Goal: Navigation & Orientation: Find specific page/section

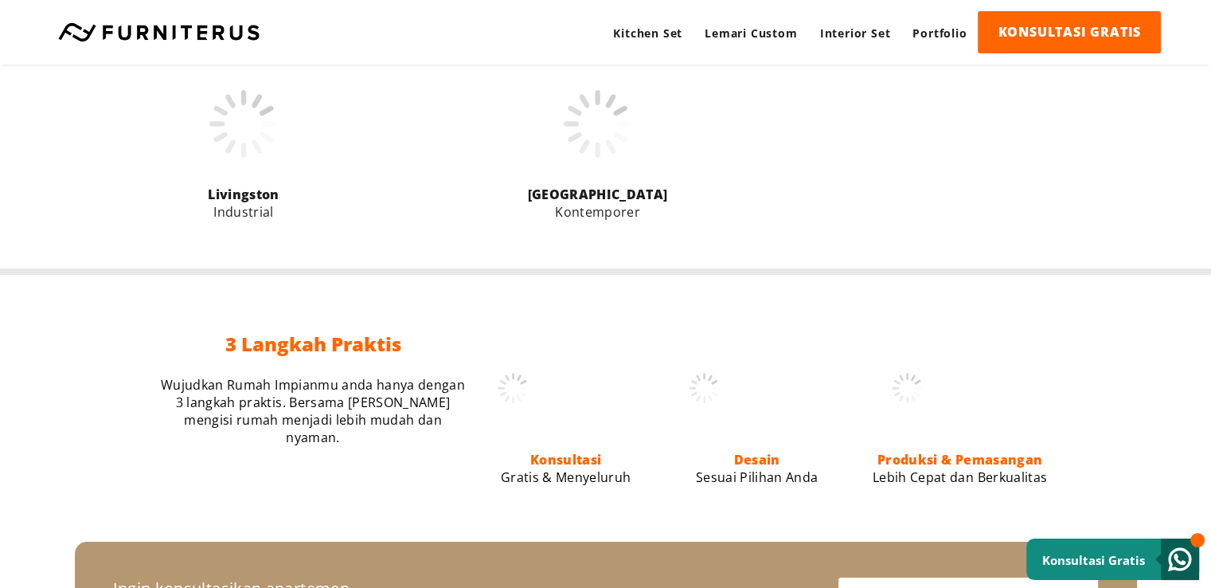
scroll to position [972, 0]
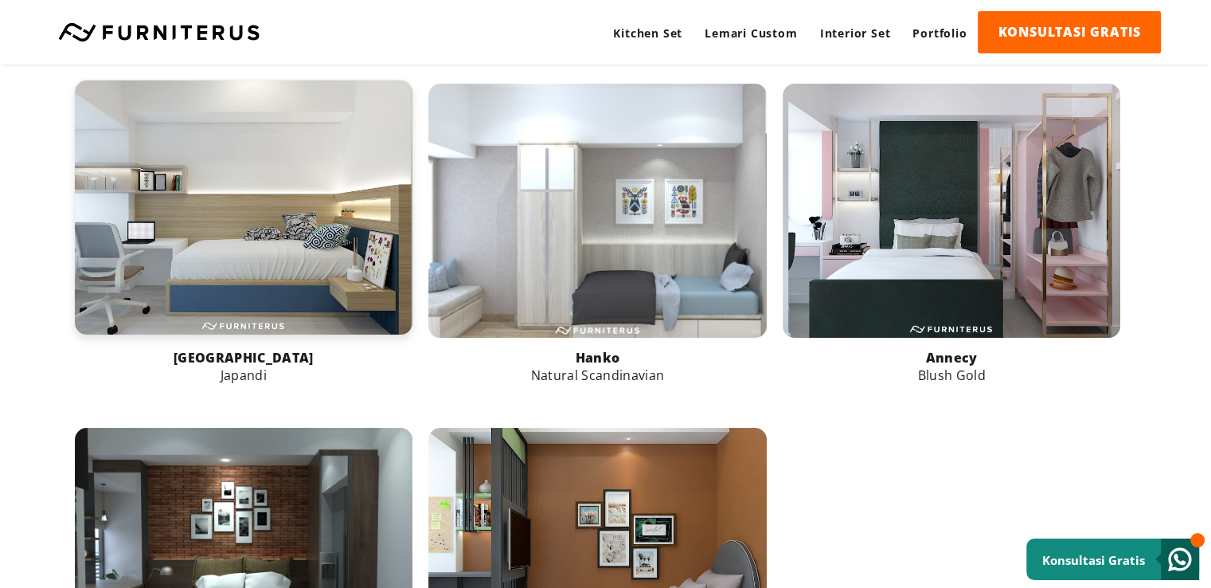
click at [241, 202] on link at bounding box center [244, 206] width 339 height 253
click at [294, 214] on link at bounding box center [244, 206] width 339 height 253
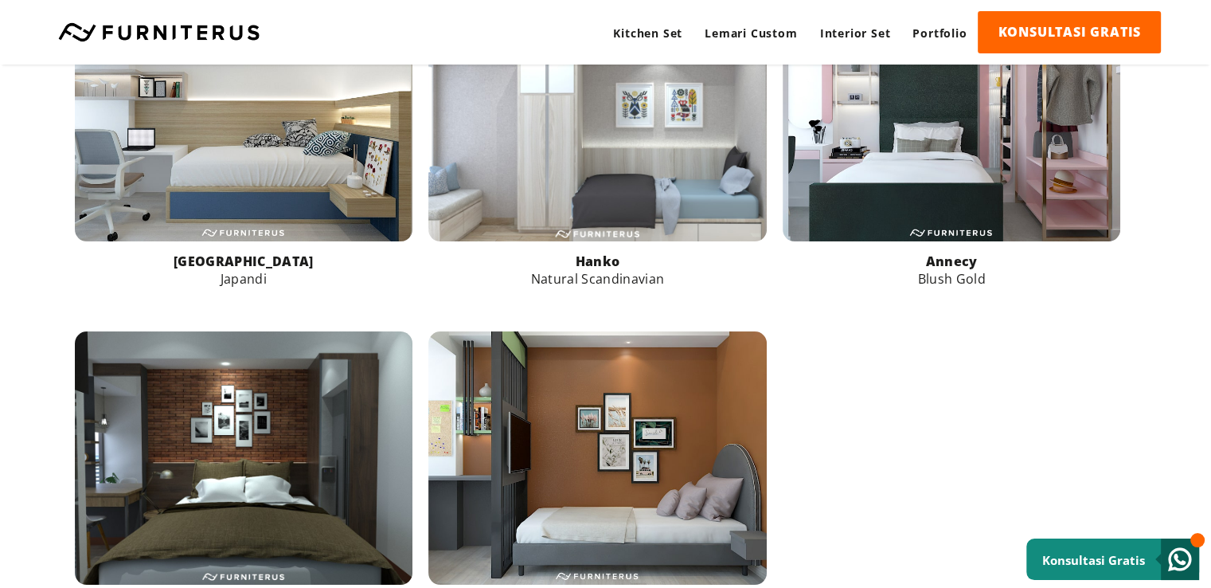
scroll to position [1059, 0]
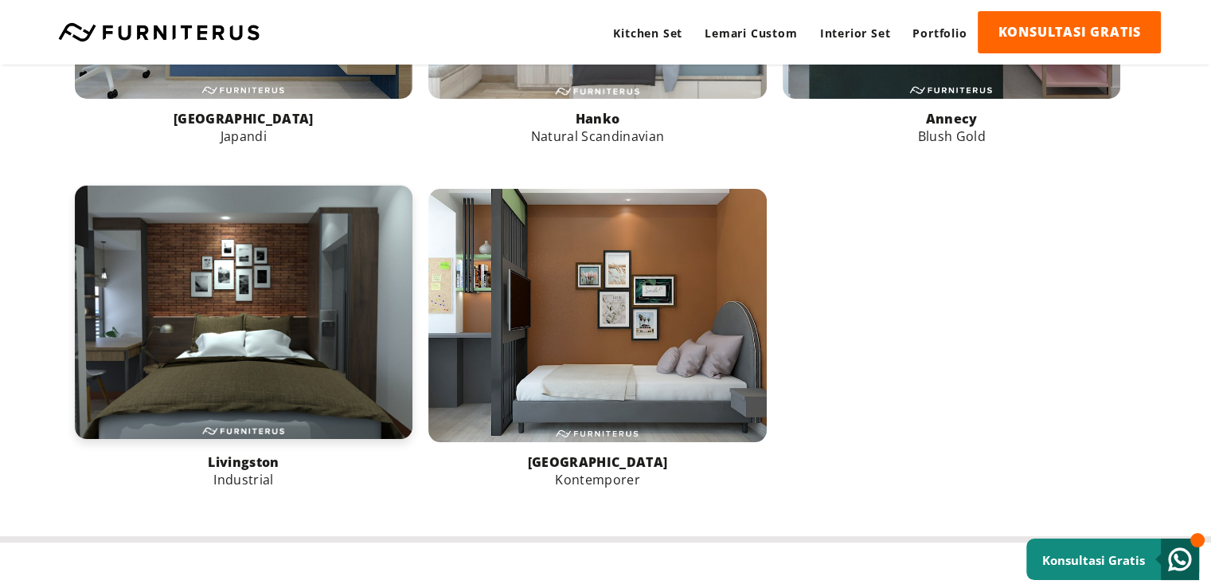
click at [185, 279] on link at bounding box center [244, 312] width 339 height 253
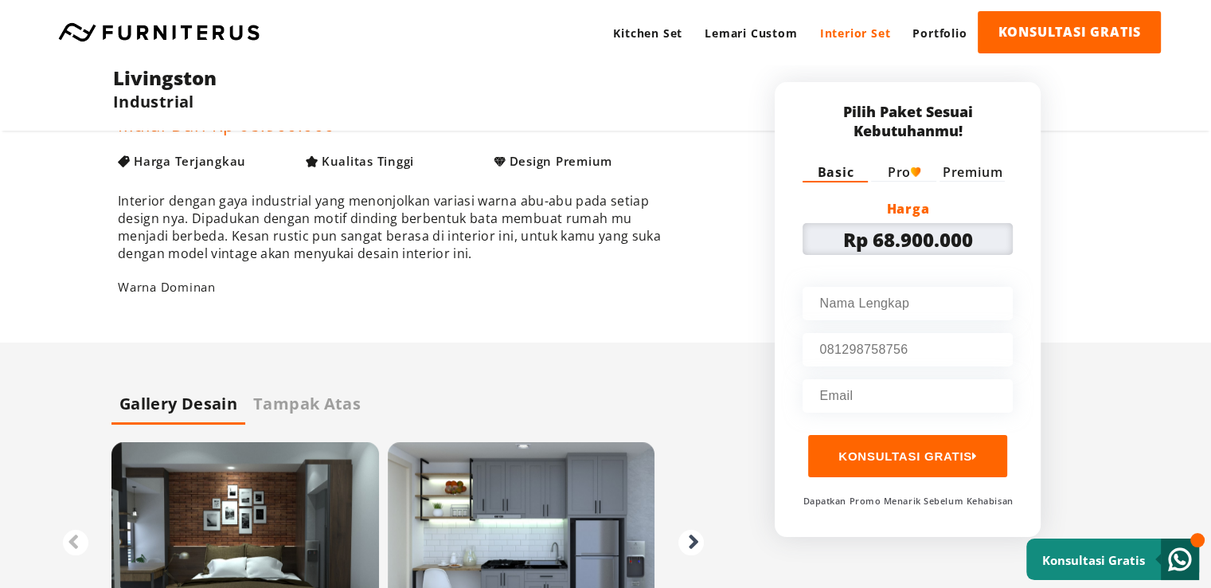
scroll to position [398, 0]
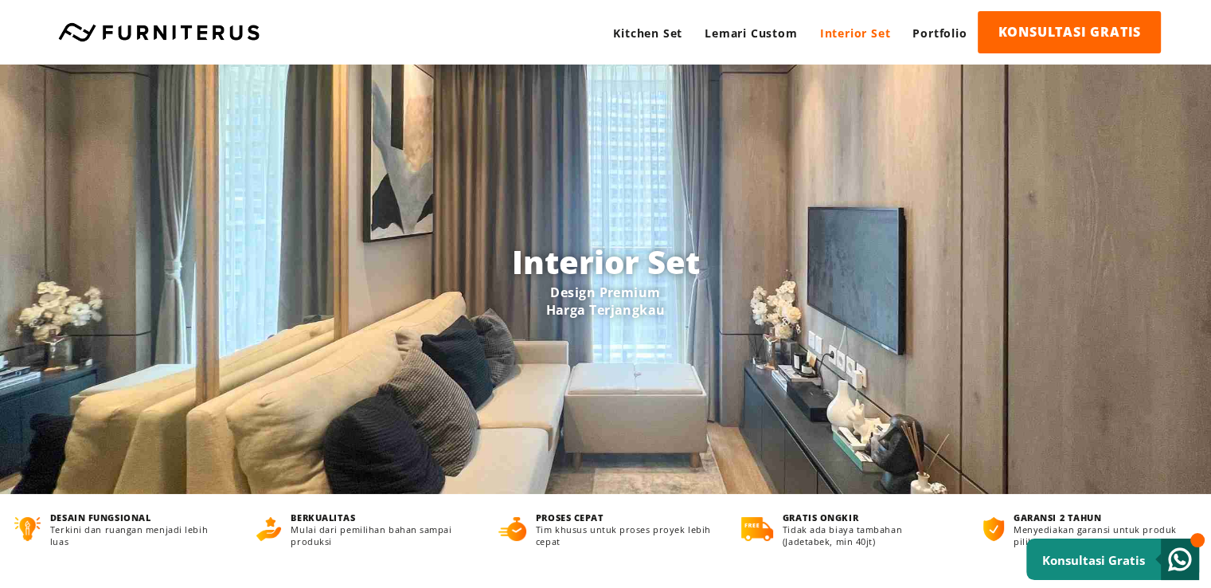
click at [869, 33] on link "Interior Set" at bounding box center [855, 33] width 93 height 44
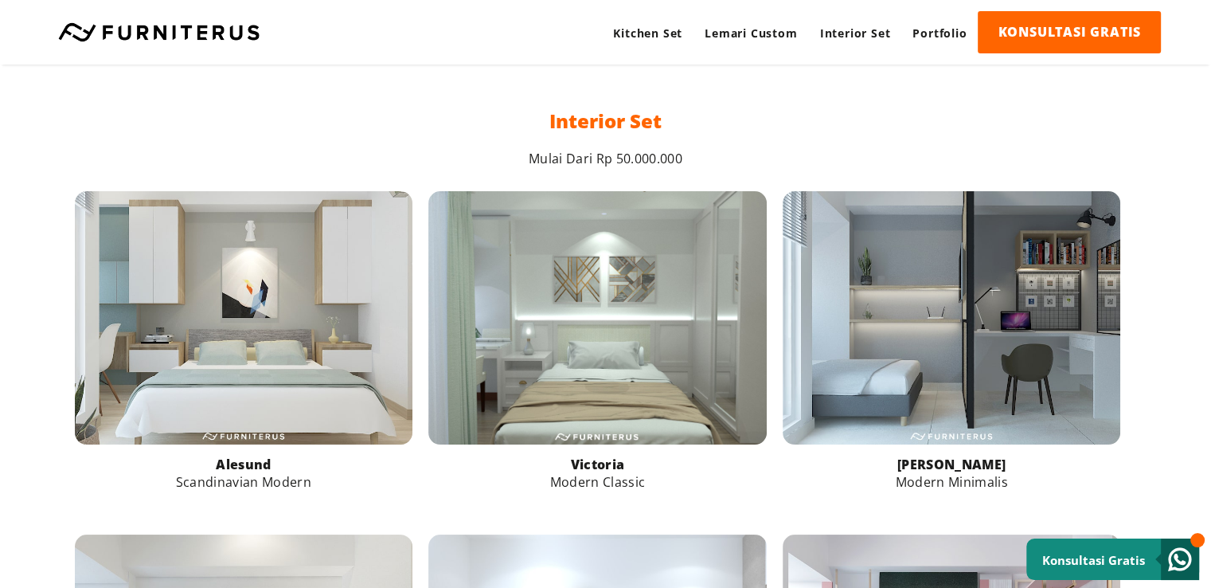
scroll to position [558, 0]
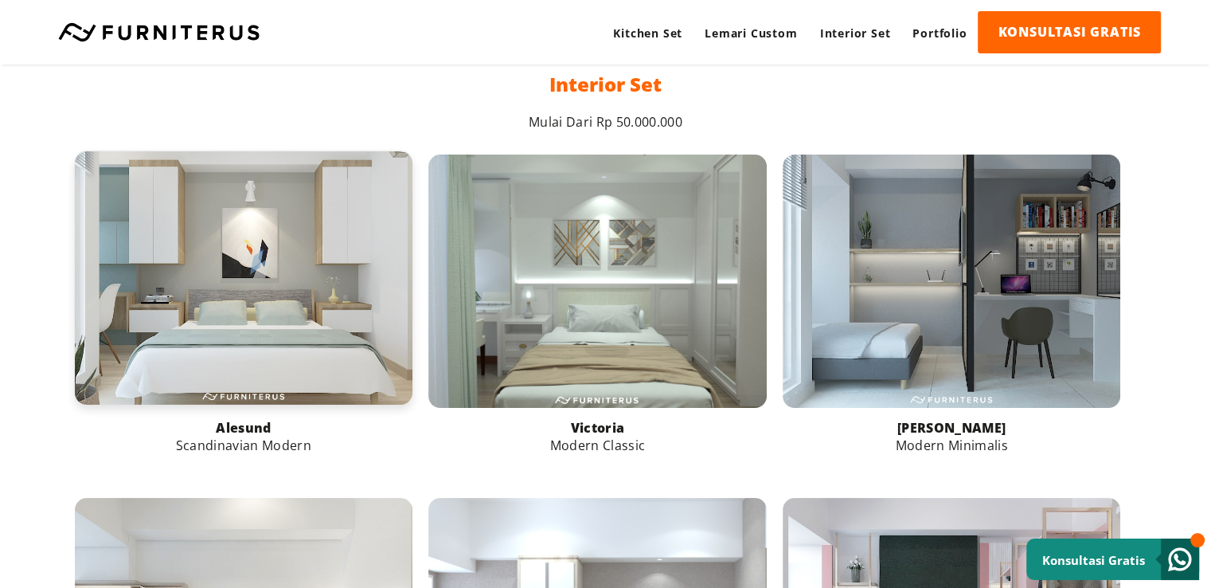
click at [272, 305] on link at bounding box center [244, 277] width 339 height 253
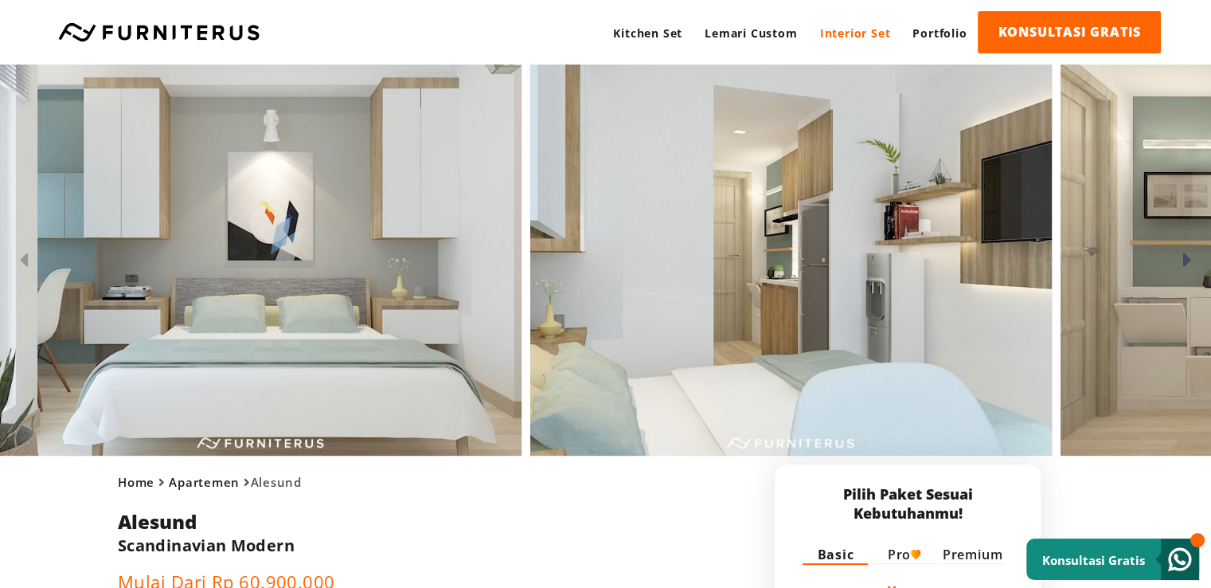
click at [840, 32] on link "Interior Set" at bounding box center [855, 33] width 93 height 44
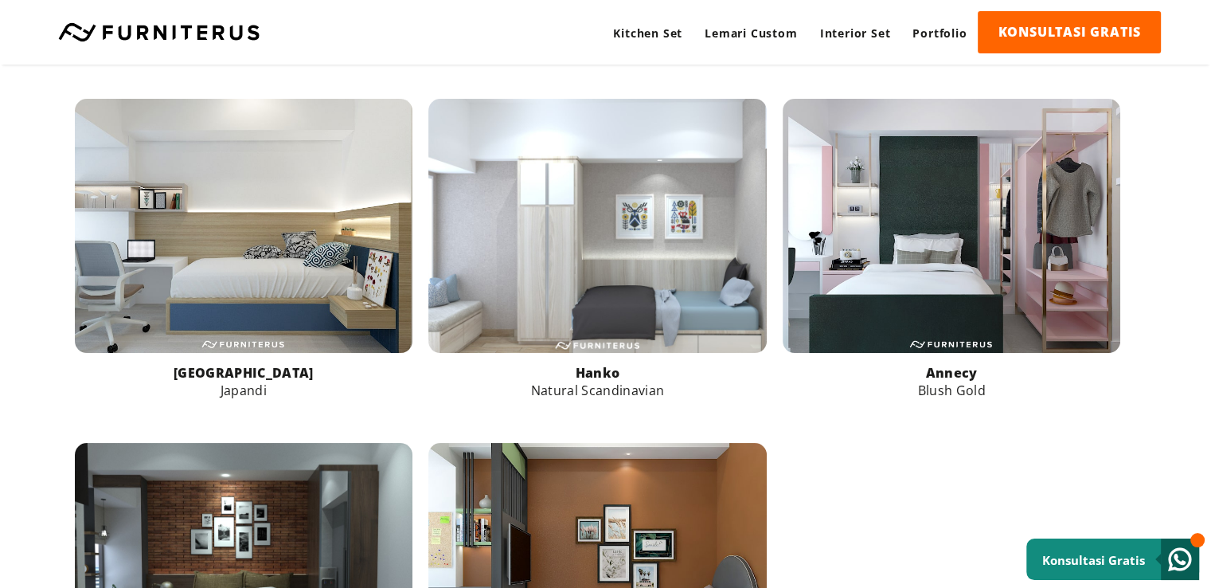
scroll to position [797, 0]
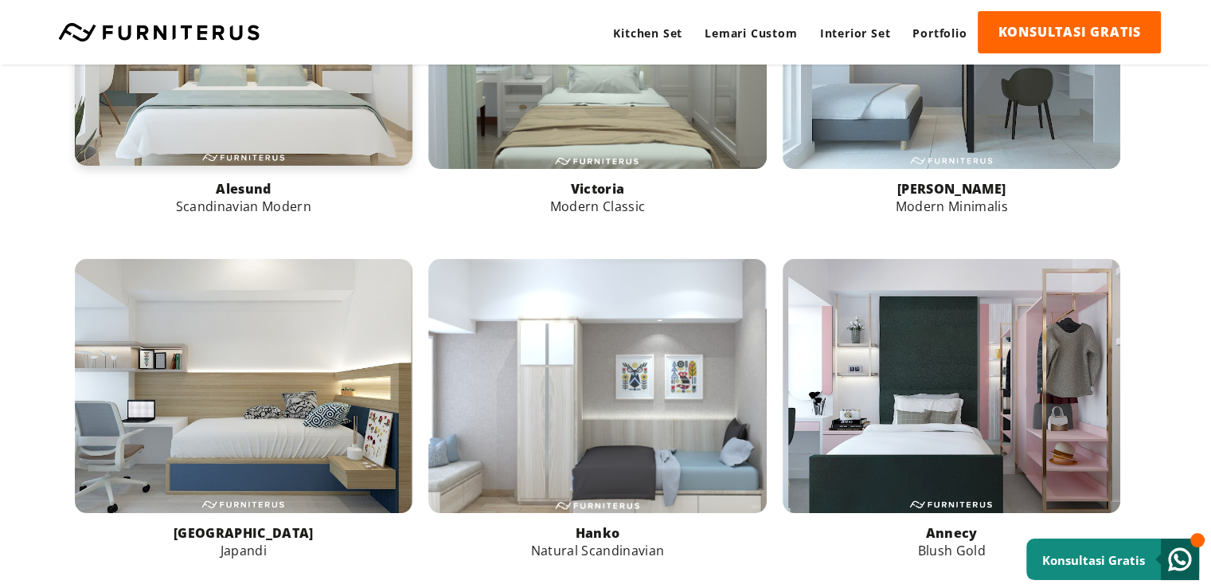
click at [226, 131] on link at bounding box center [244, 38] width 339 height 253
